Goal: Task Accomplishment & Management: Complete application form

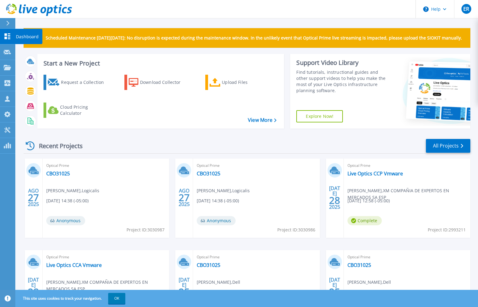
click at [4, 36] on icon at bounding box center [7, 36] width 7 height 6
drag, startPoint x: 7, startPoint y: 56, endPoint x: 8, endPoint y: 69, distance: 12.9
click at [11, 51] on icon at bounding box center [7, 52] width 7 height 5
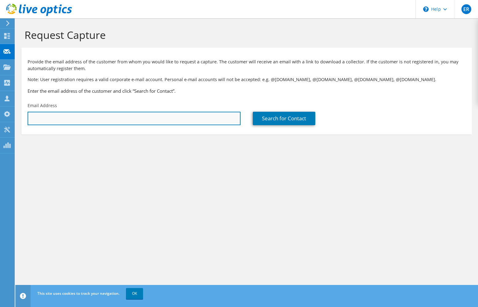
click at [104, 120] on input "text" at bounding box center [134, 118] width 213 height 13
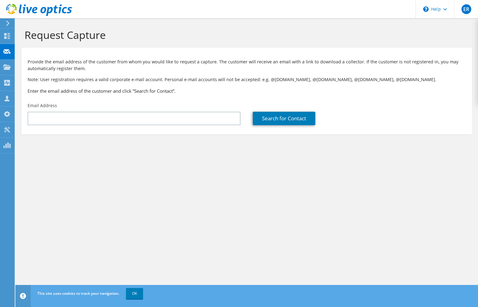
click at [221, 200] on div "Request Capture Provide the email address of the customer from whom you would l…" at bounding box center [246, 162] width 463 height 289
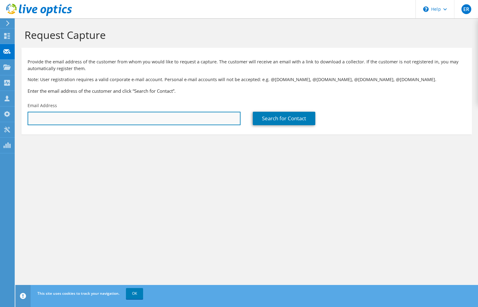
click at [102, 121] on input "text" at bounding box center [134, 118] width 213 height 13
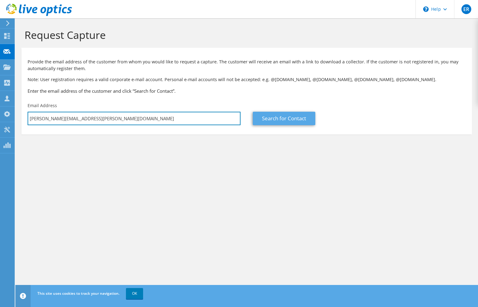
type input "miguel.martin@makro.com.co"
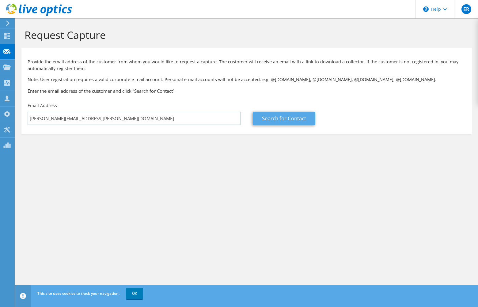
click at [276, 117] on link "Search for Contact" at bounding box center [284, 118] width 63 height 13
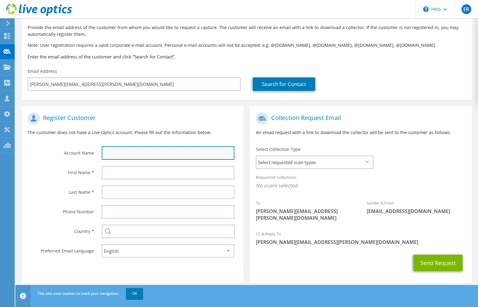
scroll to position [34, 0]
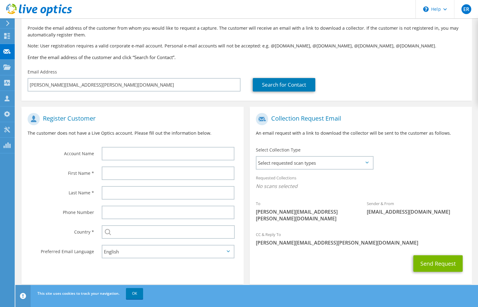
drag, startPoint x: 287, startPoint y: 162, endPoint x: 213, endPoint y: 144, distance: 76.5
click at [210, 145] on div "Register Customer The customer does not have a Live Optics account. Please fill…" at bounding box center [246, 193] width 457 height 184
click at [213, 144] on div at bounding box center [170, 154] width 148 height 20
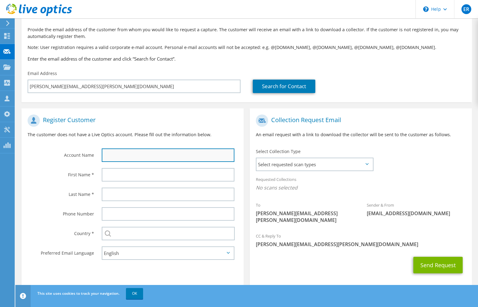
click at [155, 155] on input "text" at bounding box center [168, 155] width 133 height 13
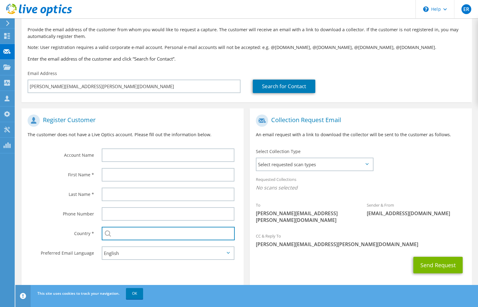
scroll to position [34, 0]
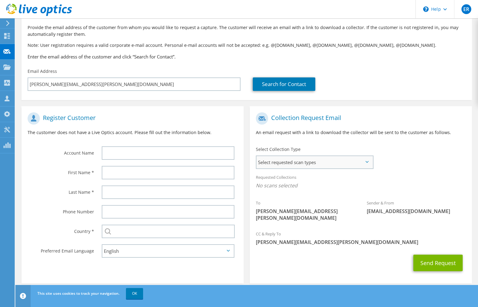
click at [332, 163] on span "Select requested scan types" at bounding box center [315, 162] width 116 height 12
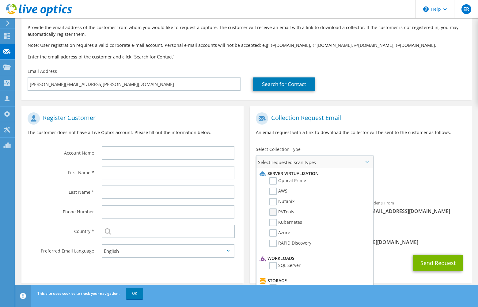
scroll to position [0, 0]
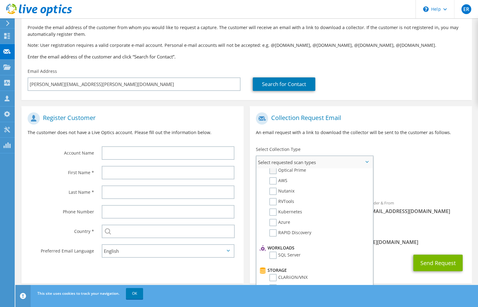
click at [274, 170] on label "Optical Prime" at bounding box center [287, 170] width 37 height 7
click at [0, 0] on input "Optical Prime" at bounding box center [0, 0] width 0 height 0
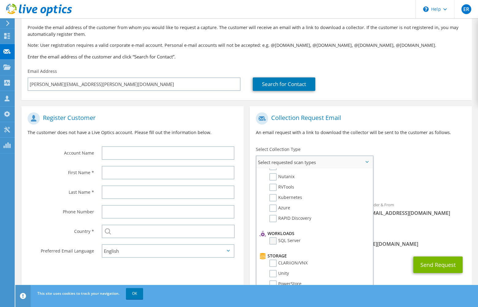
click at [275, 244] on label "SQL Server" at bounding box center [284, 241] width 31 height 7
click at [0, 0] on input "SQL Server" at bounding box center [0, 0] width 0 height 0
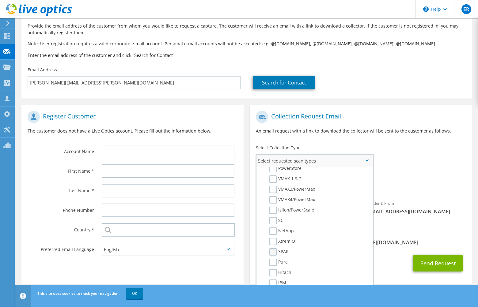
scroll to position [139, 0]
click at [274, 232] on label "NetApp" at bounding box center [281, 229] width 25 height 7
click at [0, 0] on input "NetApp" at bounding box center [0, 0] width 0 height 0
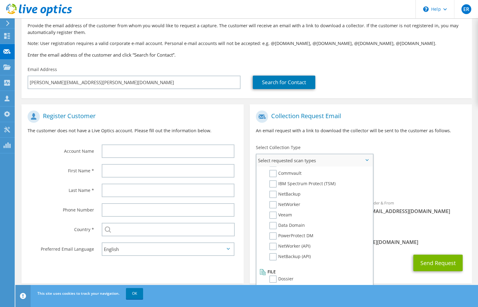
scroll to position [36, 0]
click at [418, 165] on div "To miguel.martin@makro.com.co Sender & From liveoptics@liveoptics.com" at bounding box center [361, 168] width 222 height 120
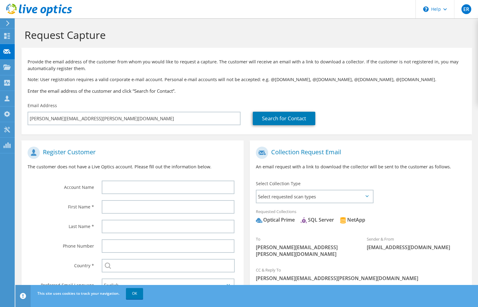
scroll to position [0, 0]
